Goal: Information Seeking & Learning: Learn about a topic

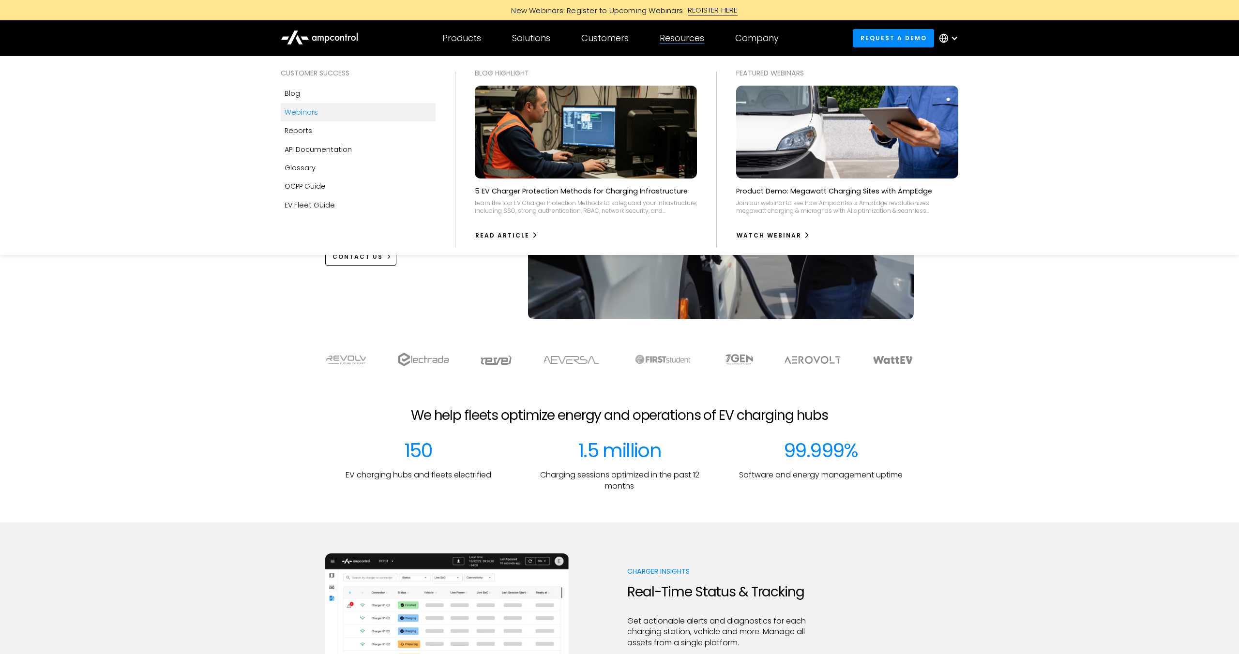
click at [293, 112] on div "Webinars" at bounding box center [301, 112] width 33 height 11
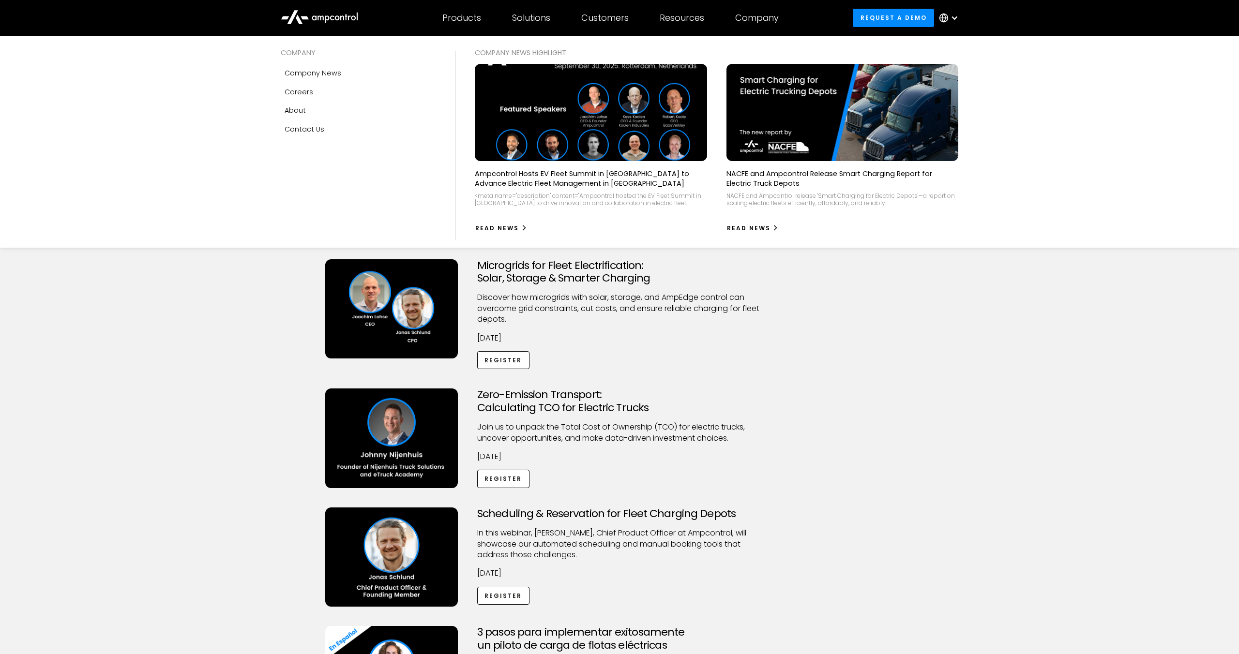
click at [620, 107] on img at bounding box center [590, 112] width 255 height 107
